Goal: Task Accomplishment & Management: Manage account settings

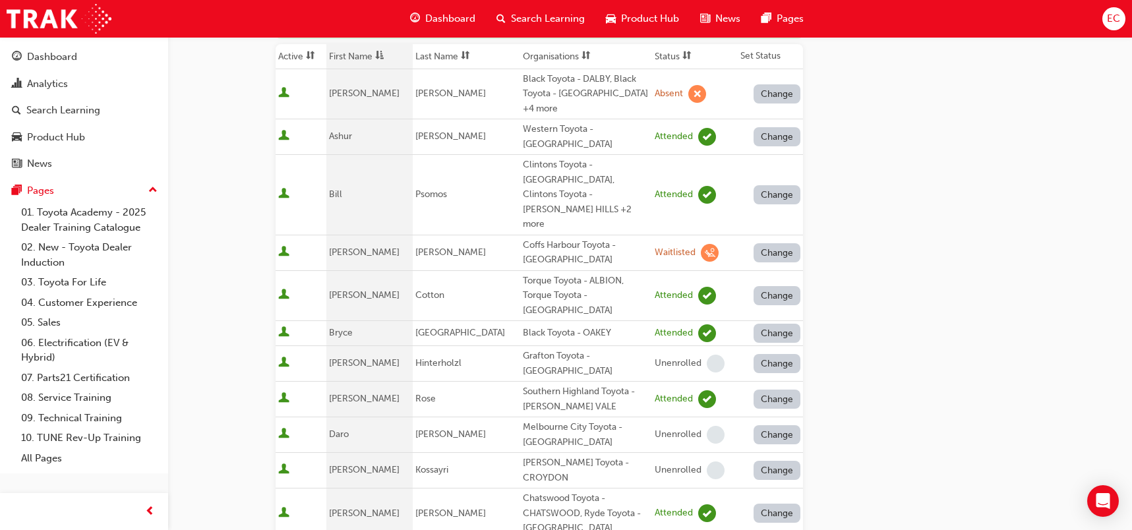
scroll to position [124, 0]
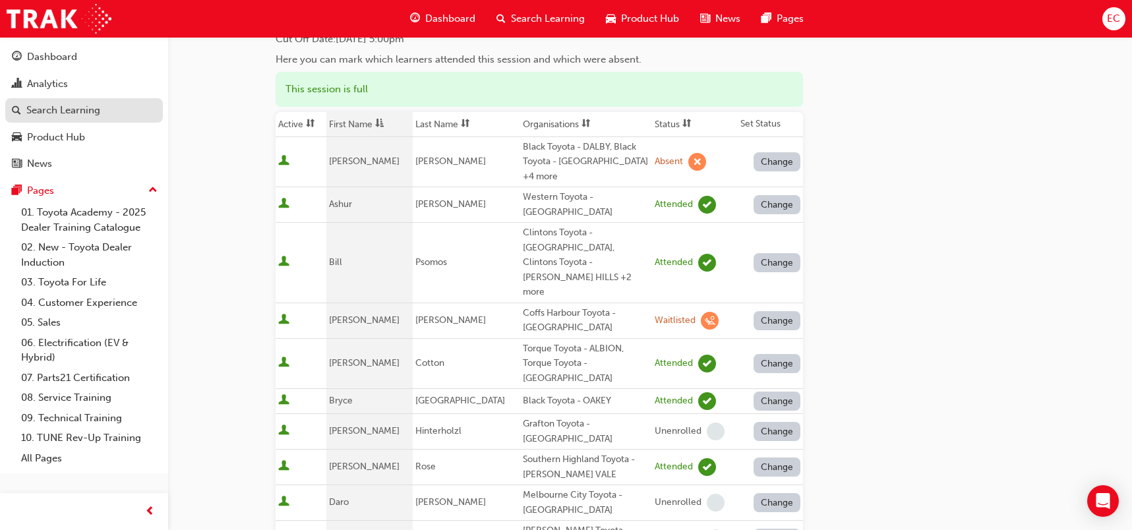
click at [56, 113] on div "Search Learning" at bounding box center [63, 110] width 74 height 15
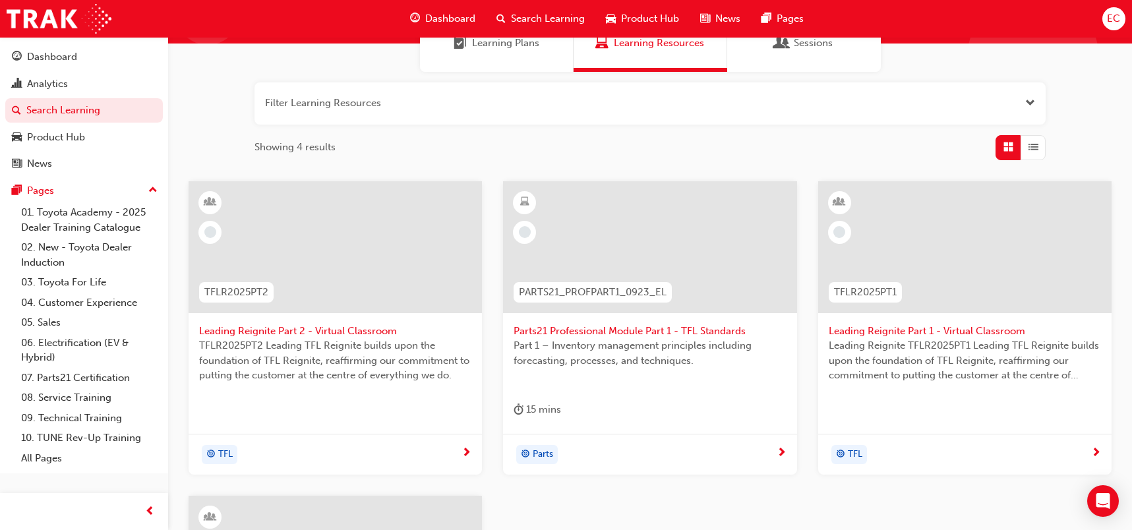
click at [337, 328] on span "Leading Reignite Part 2 - Virtual Classroom" at bounding box center [335, 331] width 272 height 15
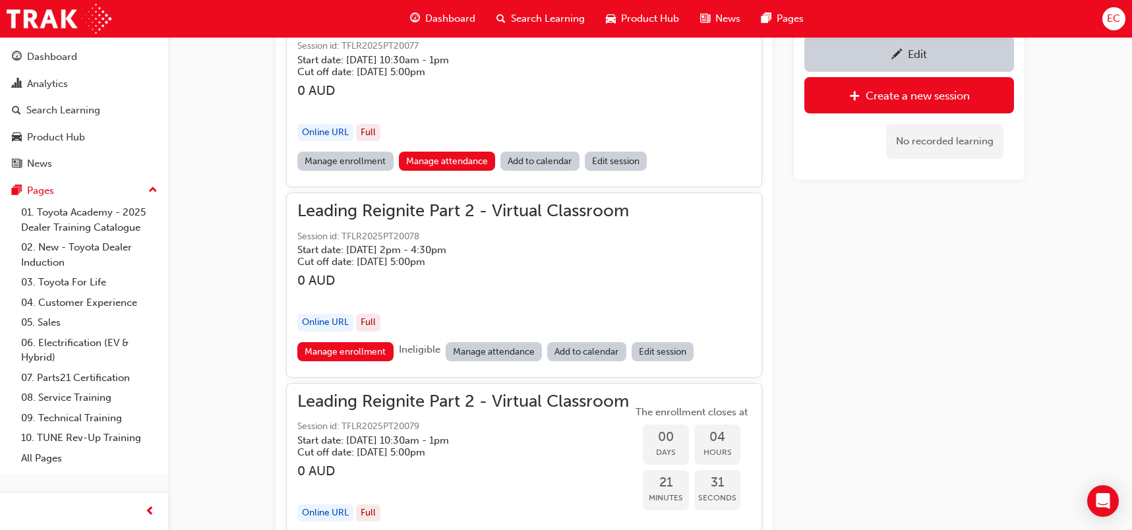
scroll to position [1022, 0]
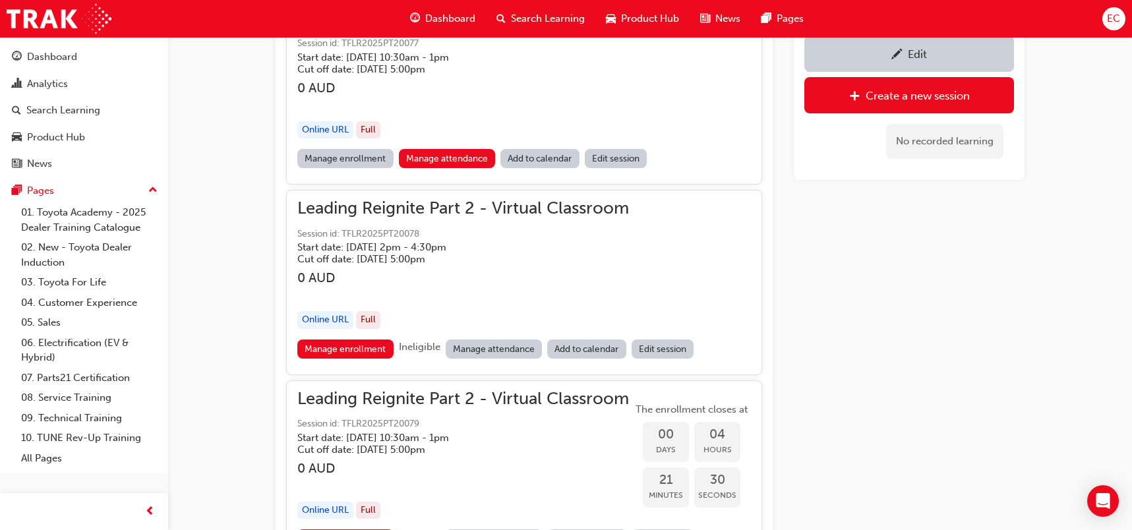
click at [494, 341] on link "Manage attendance" at bounding box center [494, 349] width 97 height 19
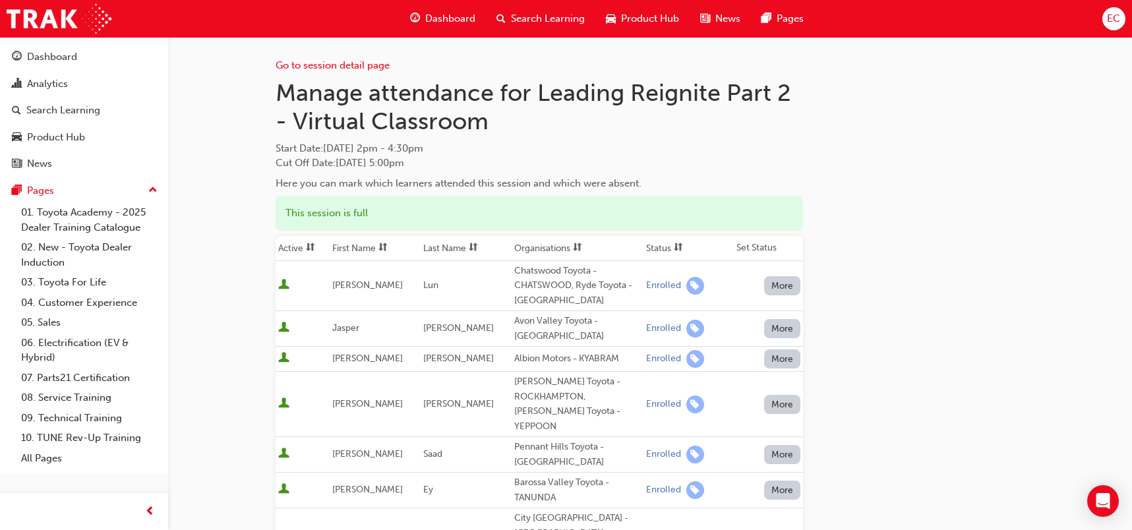
click at [348, 241] on th "First Name" at bounding box center [375, 248] width 91 height 25
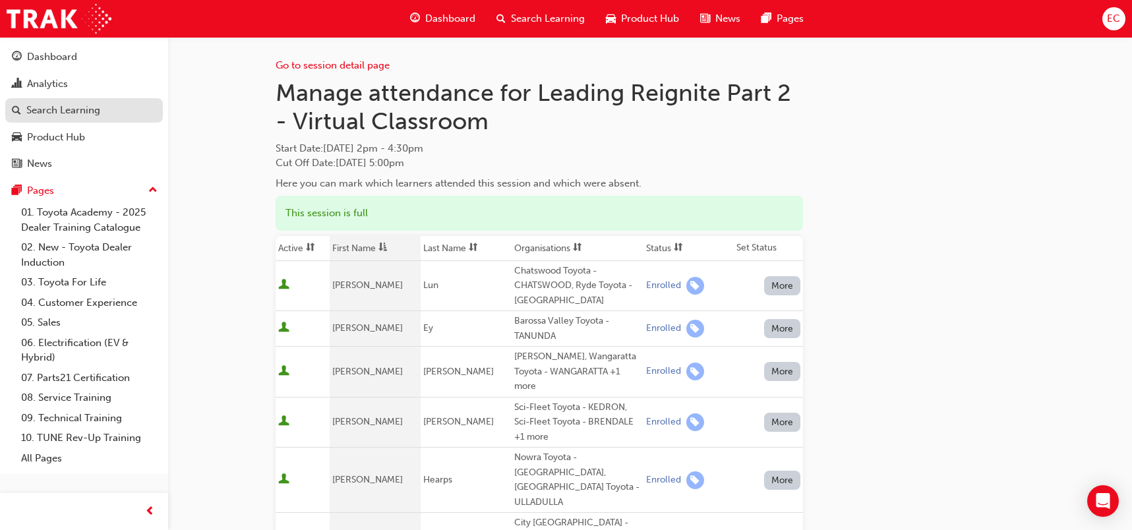
click at [97, 110] on div "Search Learning" at bounding box center [63, 110] width 74 height 15
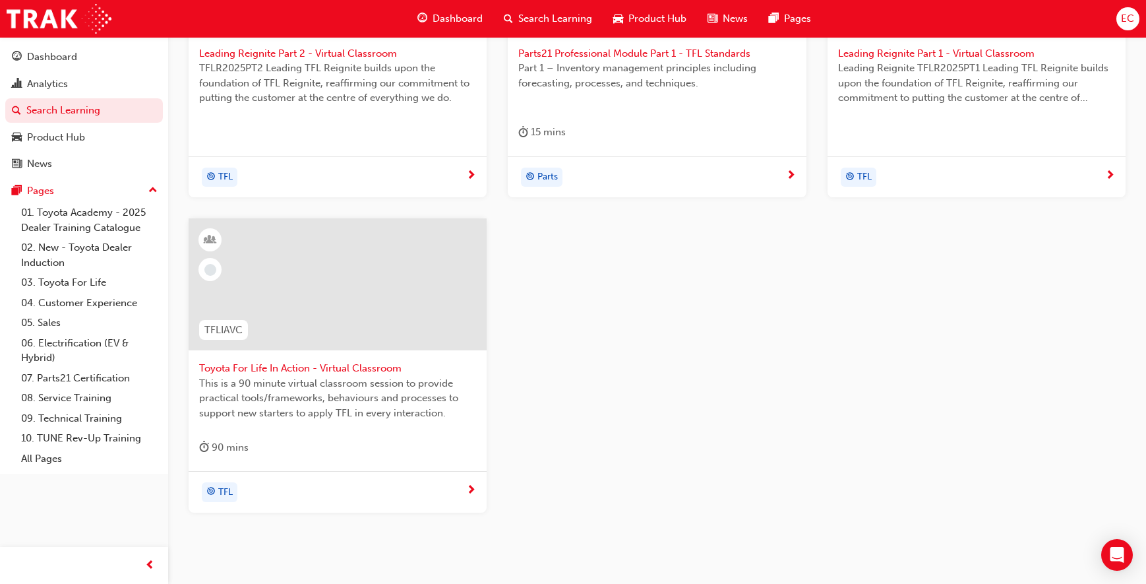
click at [284, 365] on span "Toyota For Life In Action - Virtual Classroom" at bounding box center [337, 368] width 277 height 15
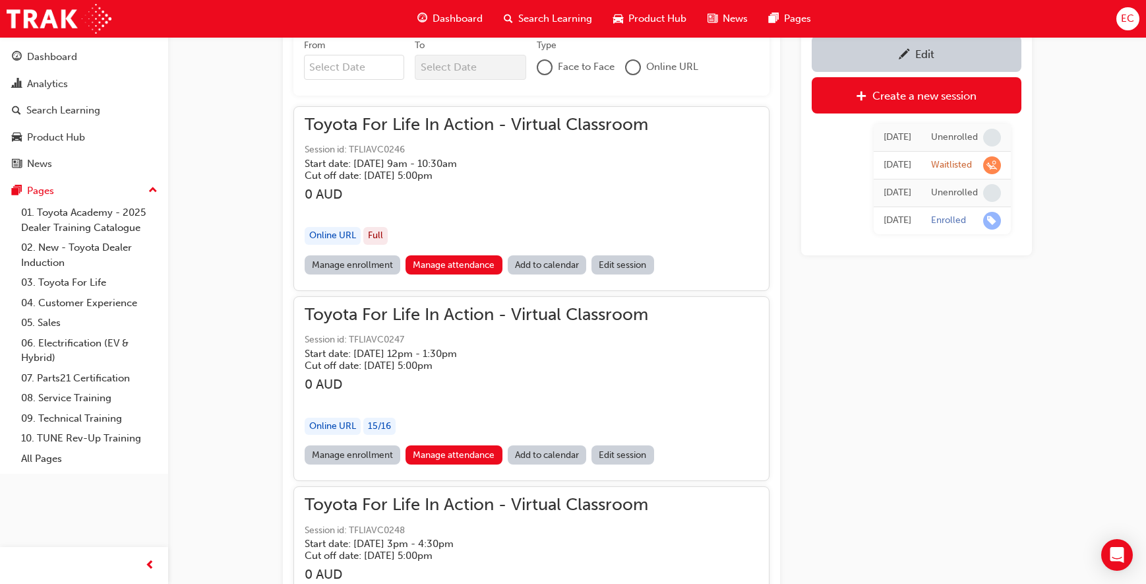
scroll to position [923, 0]
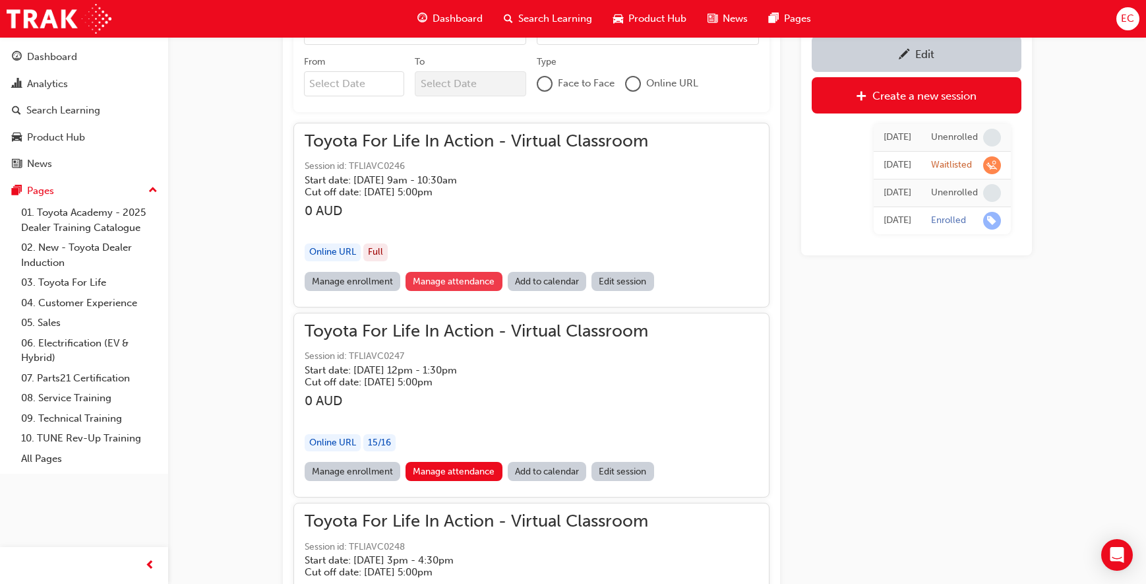
click at [450, 276] on link "Manage attendance" at bounding box center [454, 281] width 97 height 19
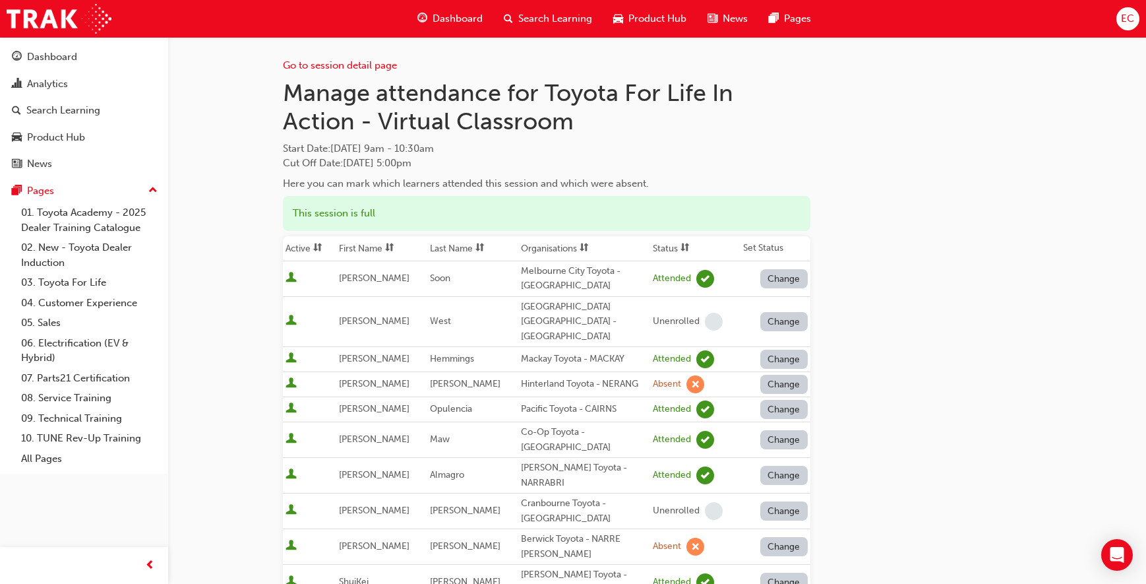
click at [536, 243] on th "Organisations" at bounding box center [584, 248] width 132 height 25
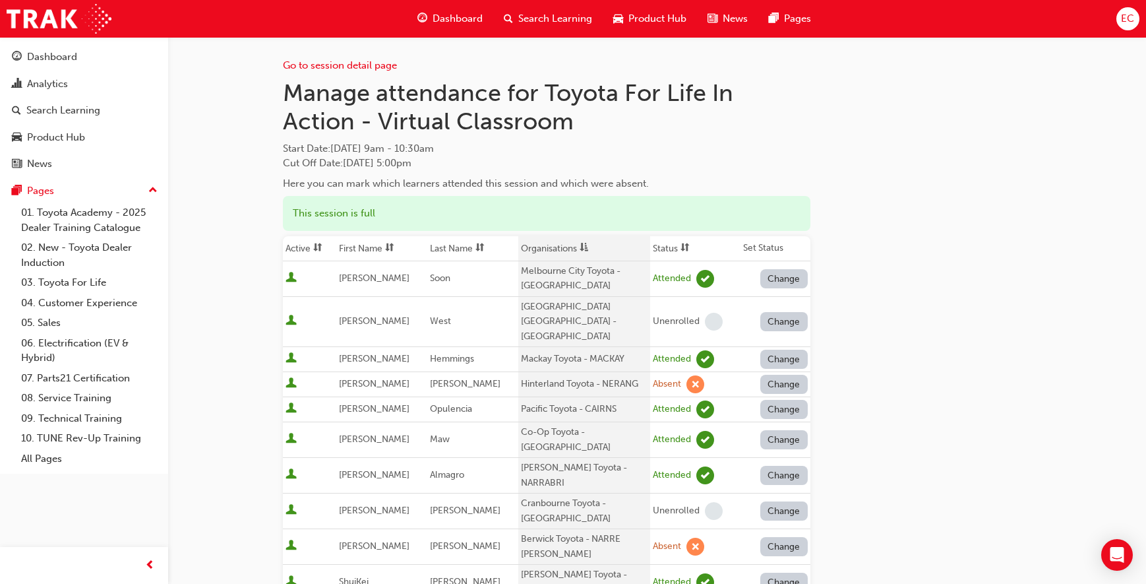
click at [536, 243] on th "Organisations" at bounding box center [584, 248] width 132 height 25
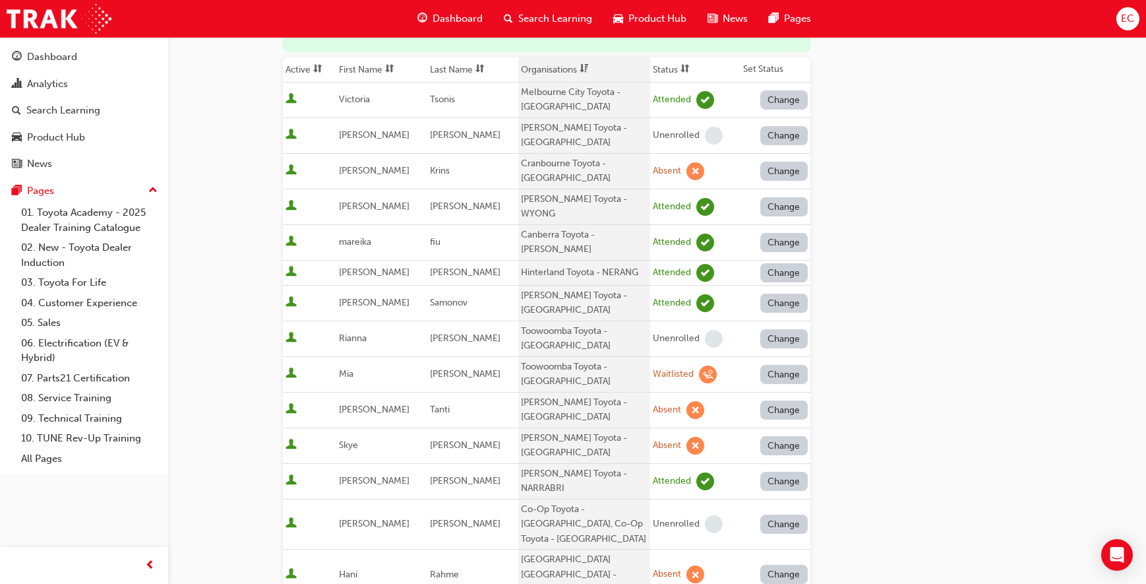
scroll to position [178, 0]
click at [577, 69] on span at bounding box center [584, 70] width 15 height 16
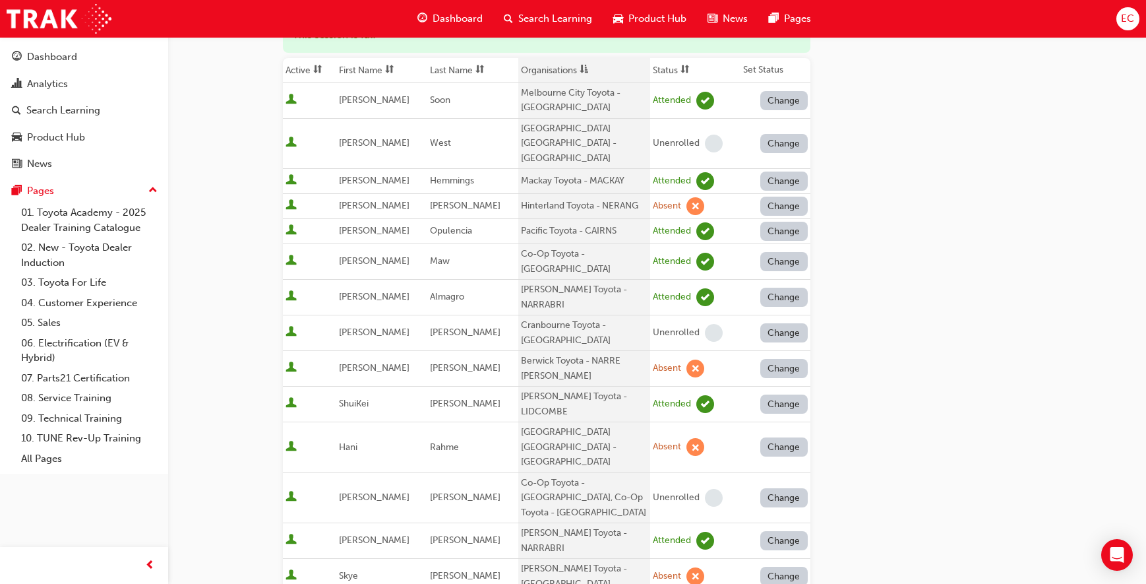
click at [577, 69] on span at bounding box center [584, 70] width 15 height 16
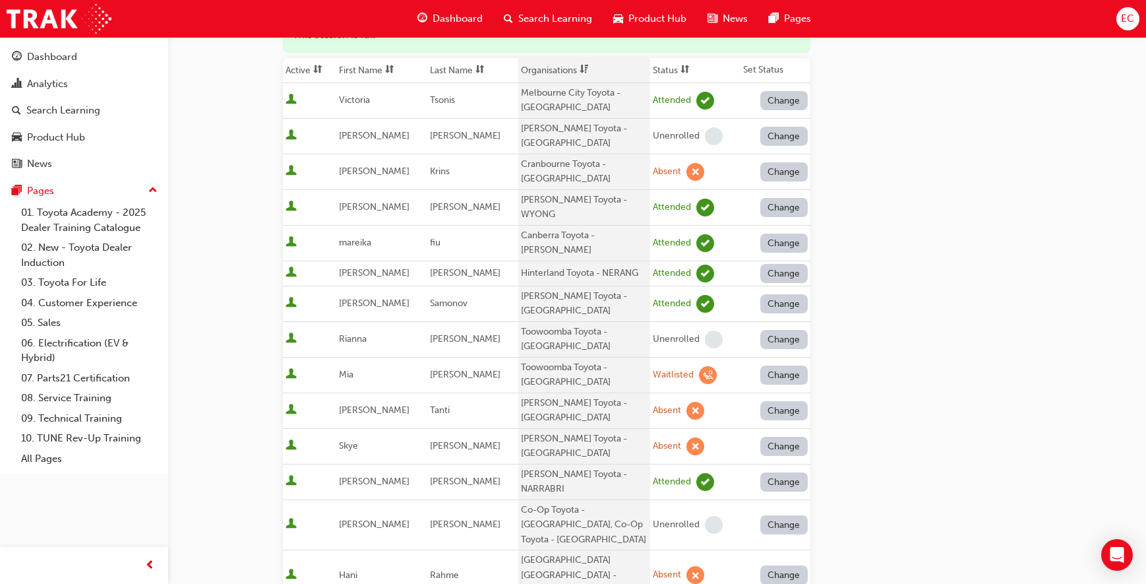
click at [577, 69] on span at bounding box center [584, 70] width 15 height 16
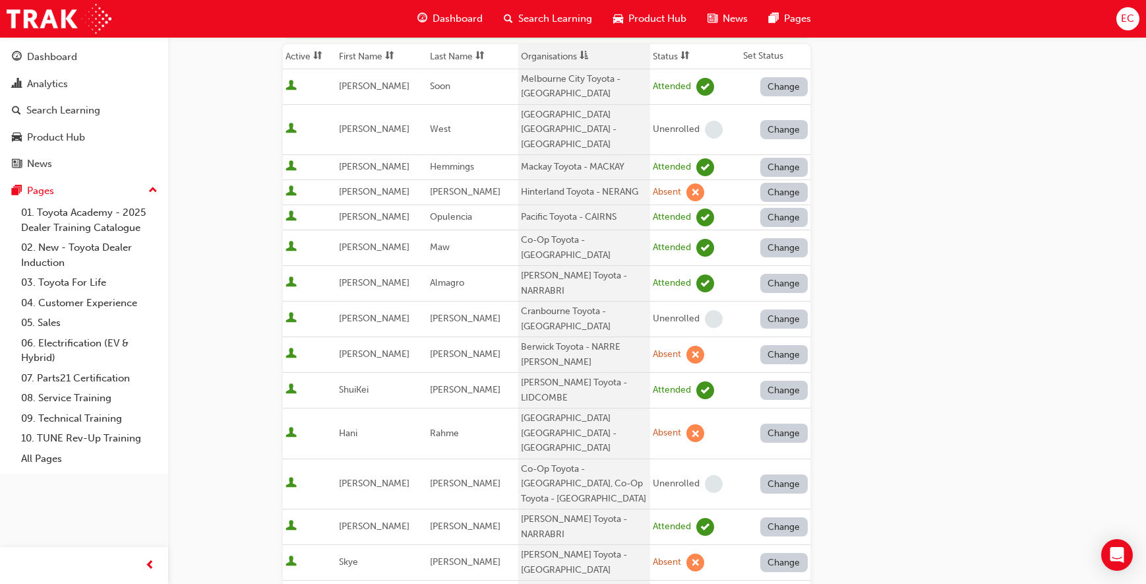
scroll to position [176, 0]
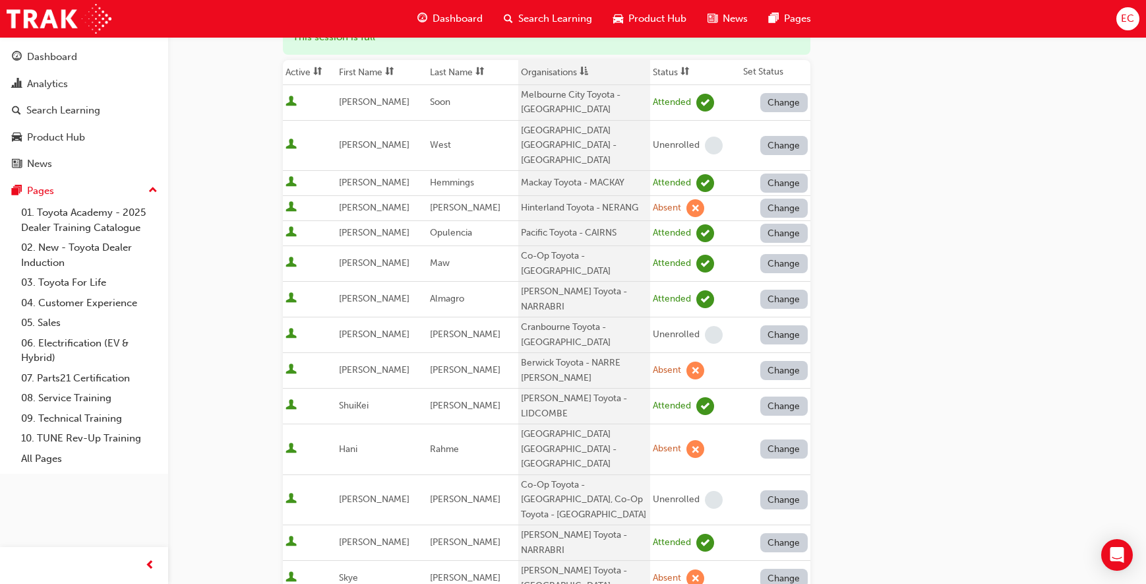
click at [545, 73] on th "Organisations" at bounding box center [584, 72] width 132 height 25
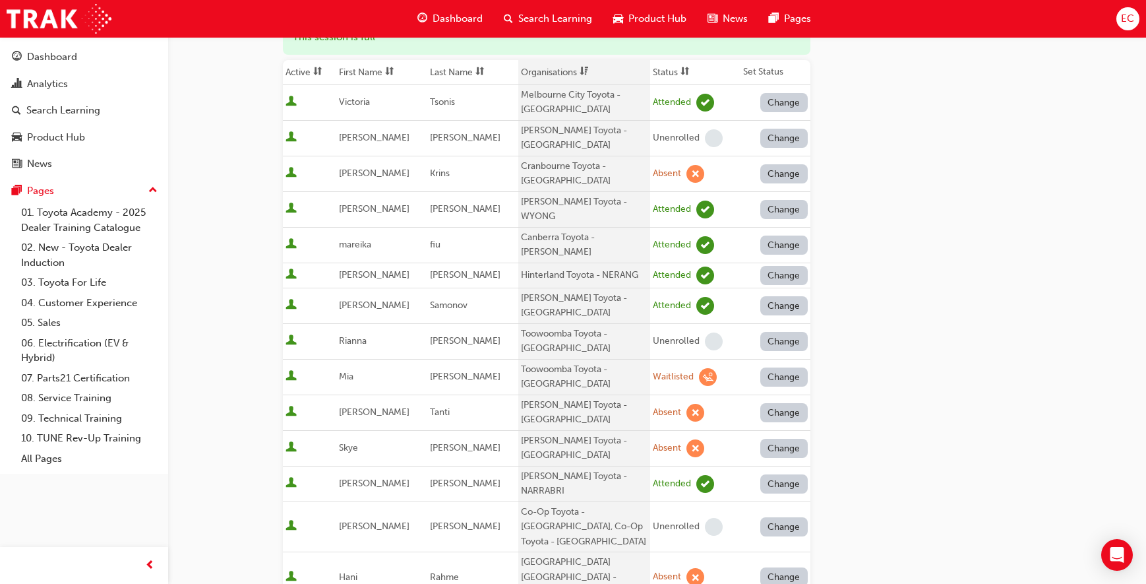
click at [370, 74] on th "First Name" at bounding box center [381, 72] width 91 height 25
